Goal: Information Seeking & Learning: Check status

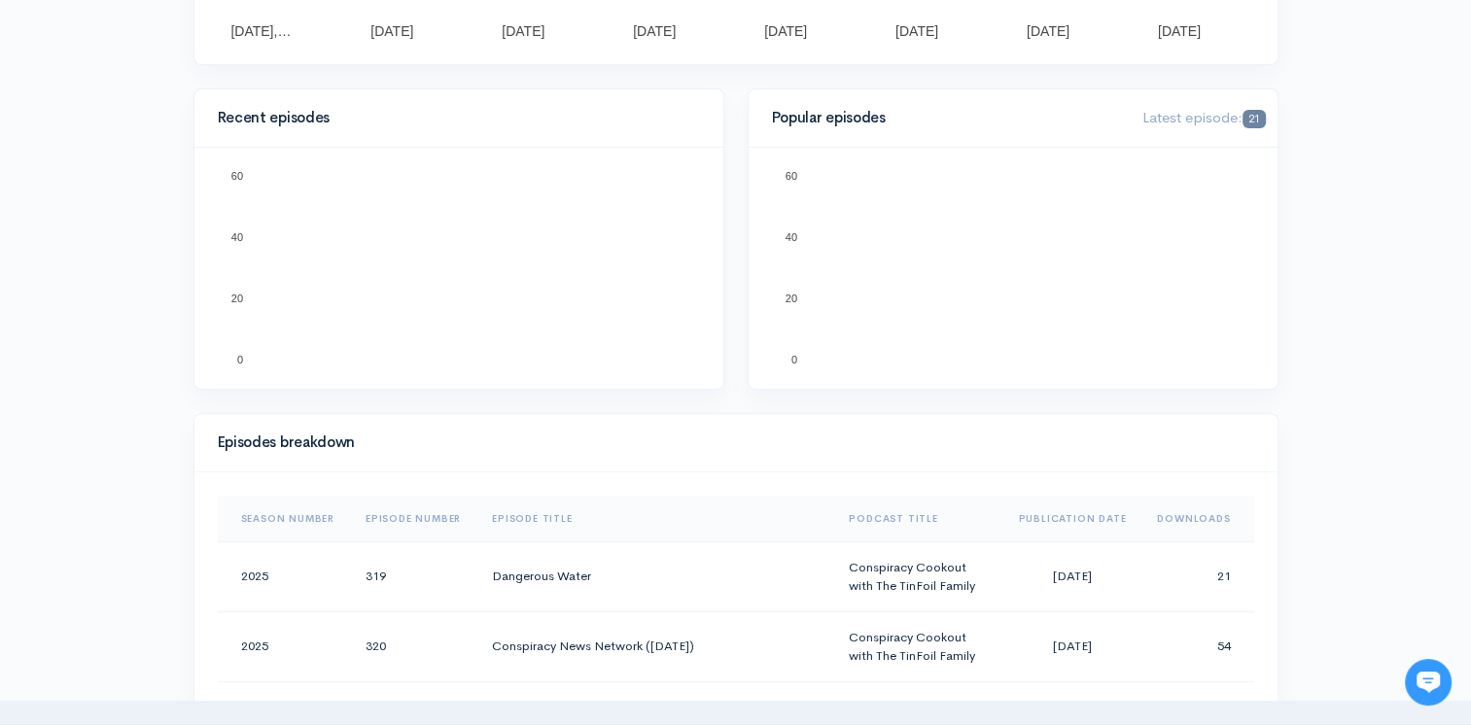
scroll to position [860, 0]
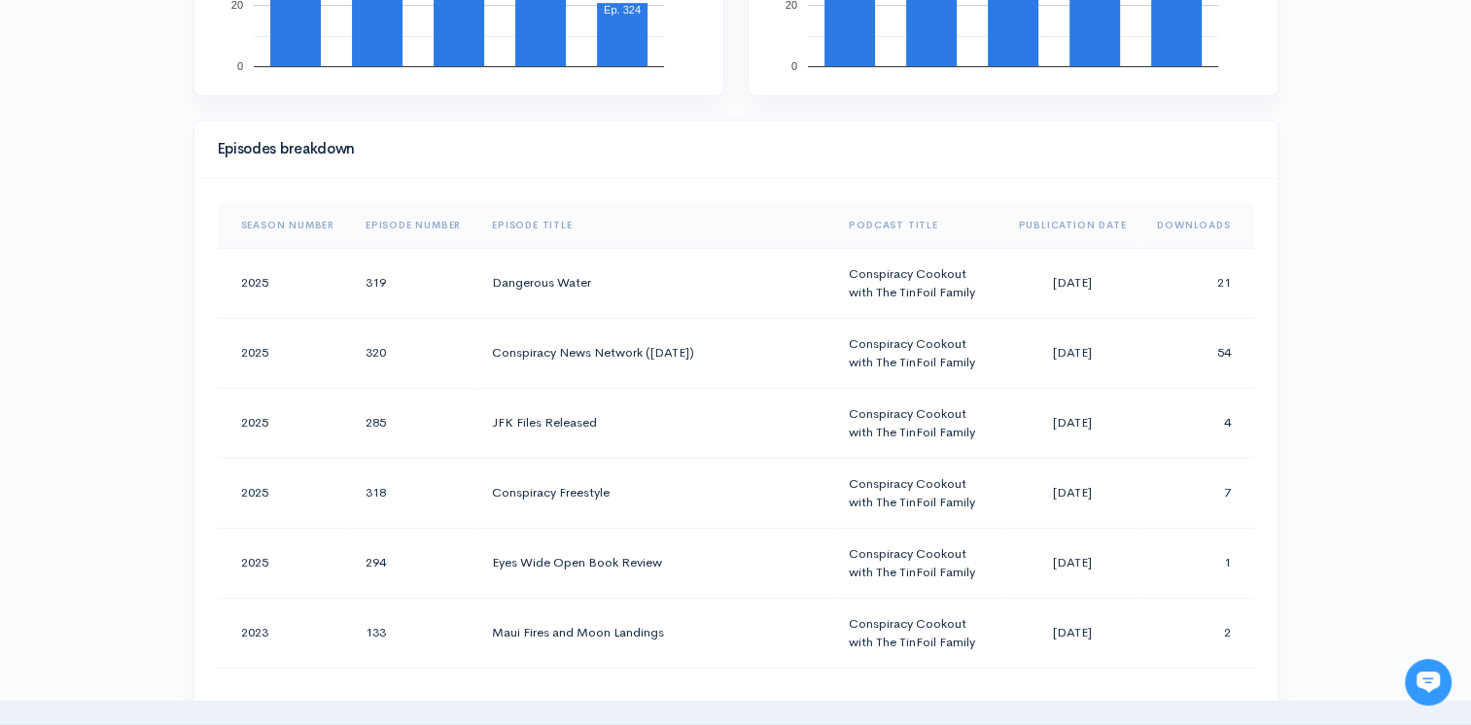
click at [1150, 211] on th "Downloads" at bounding box center [1198, 225] width 112 height 47
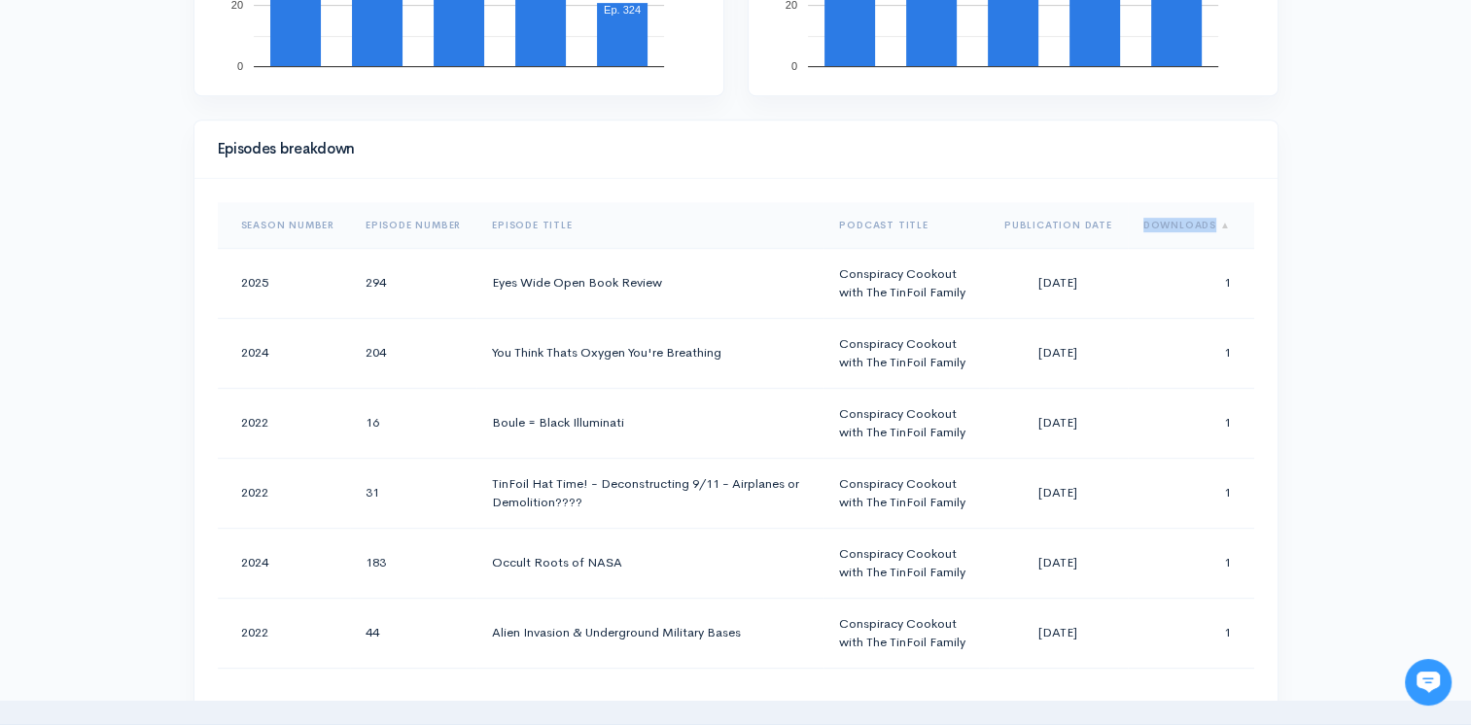
click at [1150, 211] on th "Downloads" at bounding box center [1191, 225] width 126 height 47
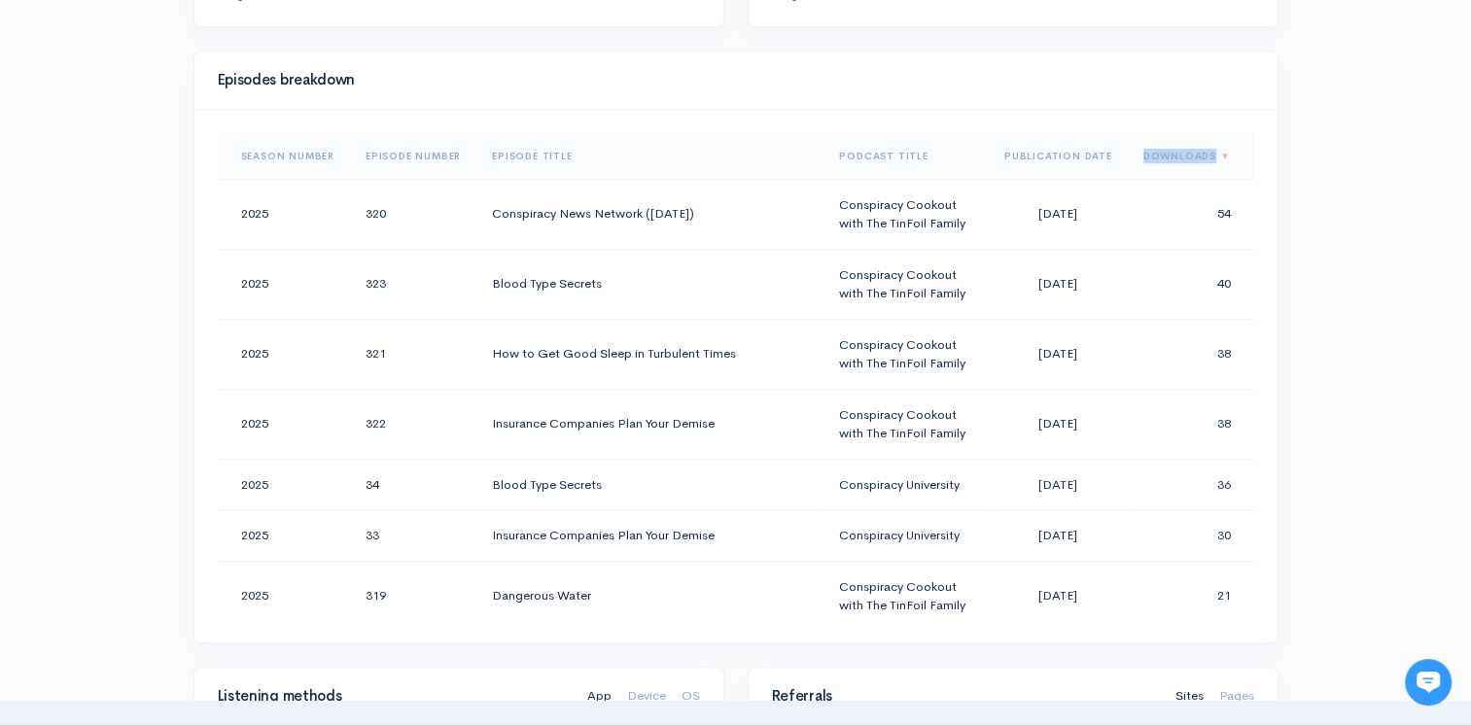
scroll to position [957, 0]
